Goal: Task Accomplishment & Management: Manage account settings

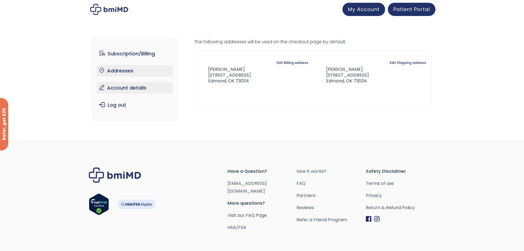
click at [130, 93] on link "Account details" at bounding box center [135, 88] width 76 height 12
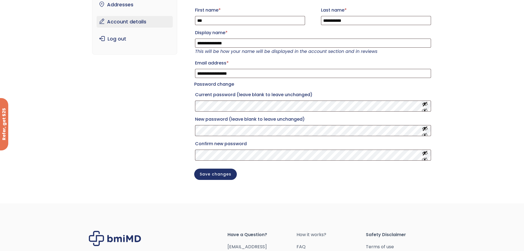
scroll to position [83, 0]
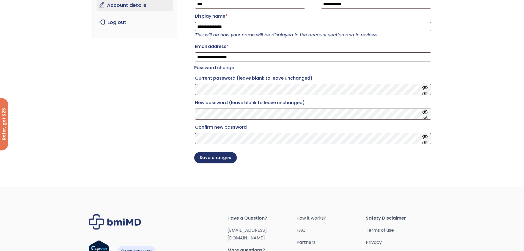
click at [62, 117] on div "**********" at bounding box center [262, 65] width 524 height 242
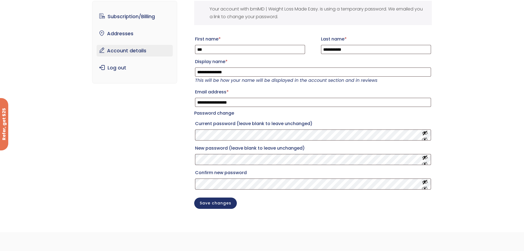
scroll to position [28, 0]
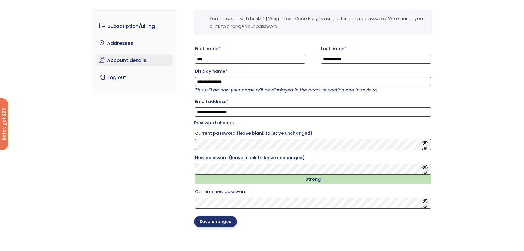
click at [209, 225] on button "Save changes" at bounding box center [215, 221] width 43 height 11
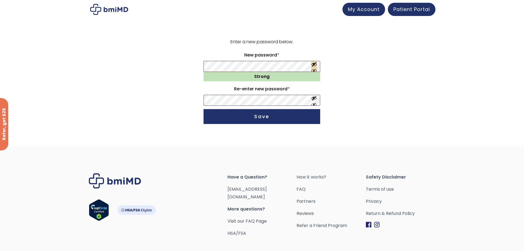
click at [315, 71] on button "Show password" at bounding box center [314, 66] width 6 height 10
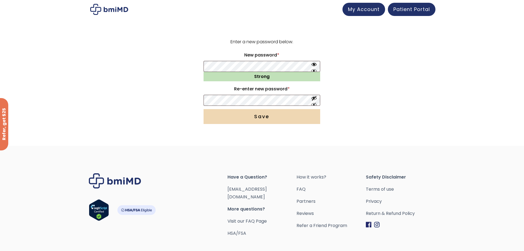
click at [258, 119] on button "Save" at bounding box center [262, 116] width 117 height 15
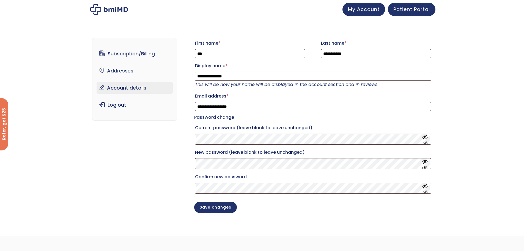
click at [105, 10] on img at bounding box center [109, 9] width 38 height 11
